Goal: Task Accomplishment & Management: Manage account settings

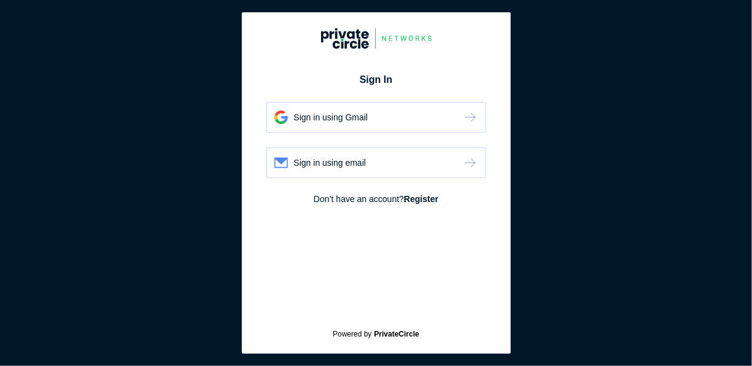
click at [373, 163] on div "Sign in using email" at bounding box center [376, 162] width 220 height 31
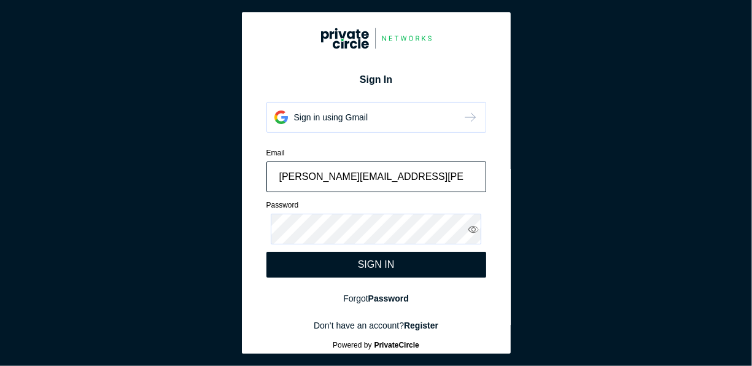
type input "[PERSON_NAME][EMAIL_ADDRESS][PERSON_NAME][DOMAIN_NAME]"
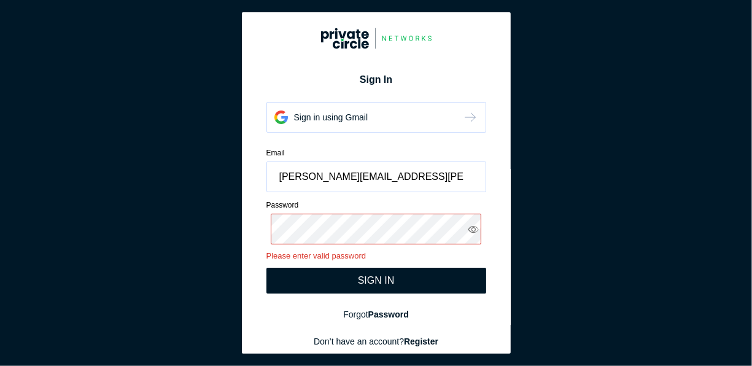
click at [379, 281] on div "SIGN IN" at bounding box center [376, 280] width 37 height 11
click at [468, 229] on icon at bounding box center [474, 228] width 12 height 11
click at [356, 287] on div "SIGN IN" at bounding box center [376, 281] width 220 height 26
click at [373, 281] on div "SIGN IN" at bounding box center [376, 280] width 37 height 11
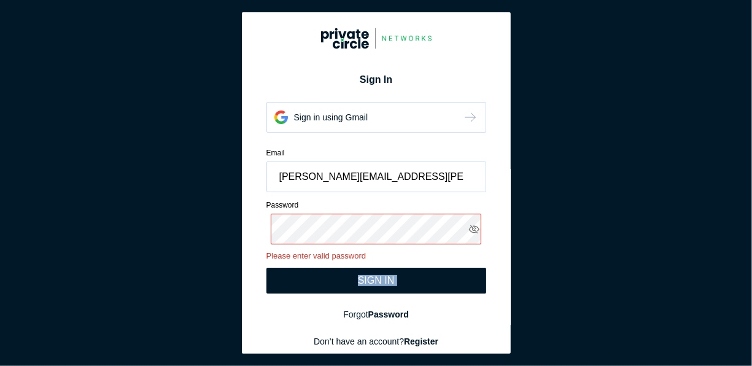
click at [373, 281] on div "SIGN IN" at bounding box center [376, 280] width 37 height 11
drag, startPoint x: 373, startPoint y: 281, endPoint x: 429, endPoint y: 287, distance: 56.3
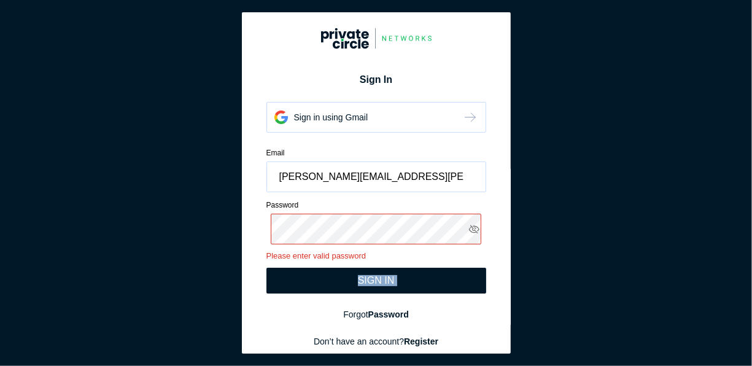
click at [429, 287] on div "SIGN IN" at bounding box center [376, 281] width 220 height 26
